Goal: Transaction & Acquisition: Download file/media

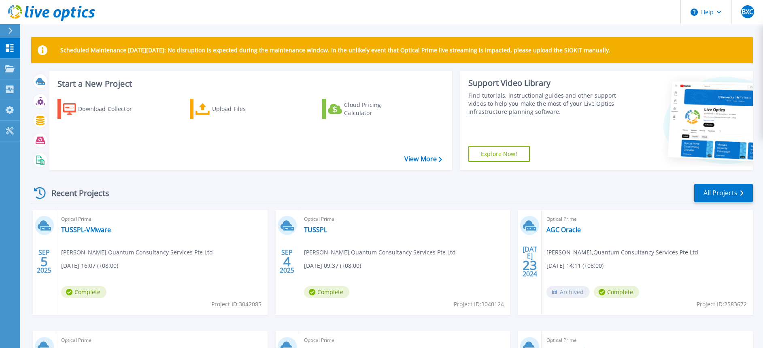
click at [138, 161] on div "Download Collector Upload Files Cloud Pricing Calculator" at bounding box center [249, 129] width 397 height 74
click at [106, 125] on div "Download Collector Upload Files Cloud Pricing Calculator" at bounding box center [249, 129] width 397 height 74
click at [106, 111] on div "Download Collector" at bounding box center [110, 109] width 65 height 16
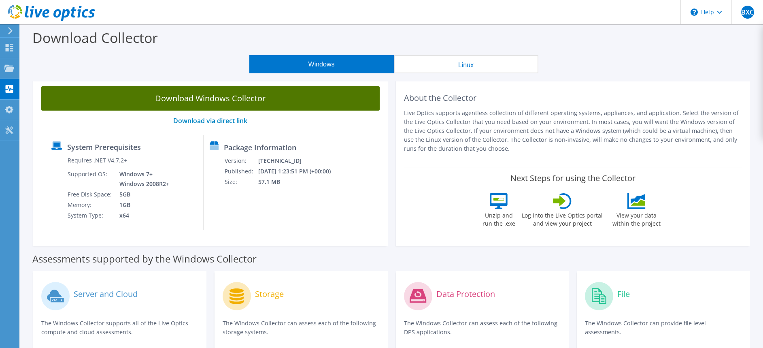
click at [243, 101] on link "Download Windows Collector" at bounding box center [210, 98] width 338 height 24
